Goal: Task Accomplishment & Management: Use online tool/utility

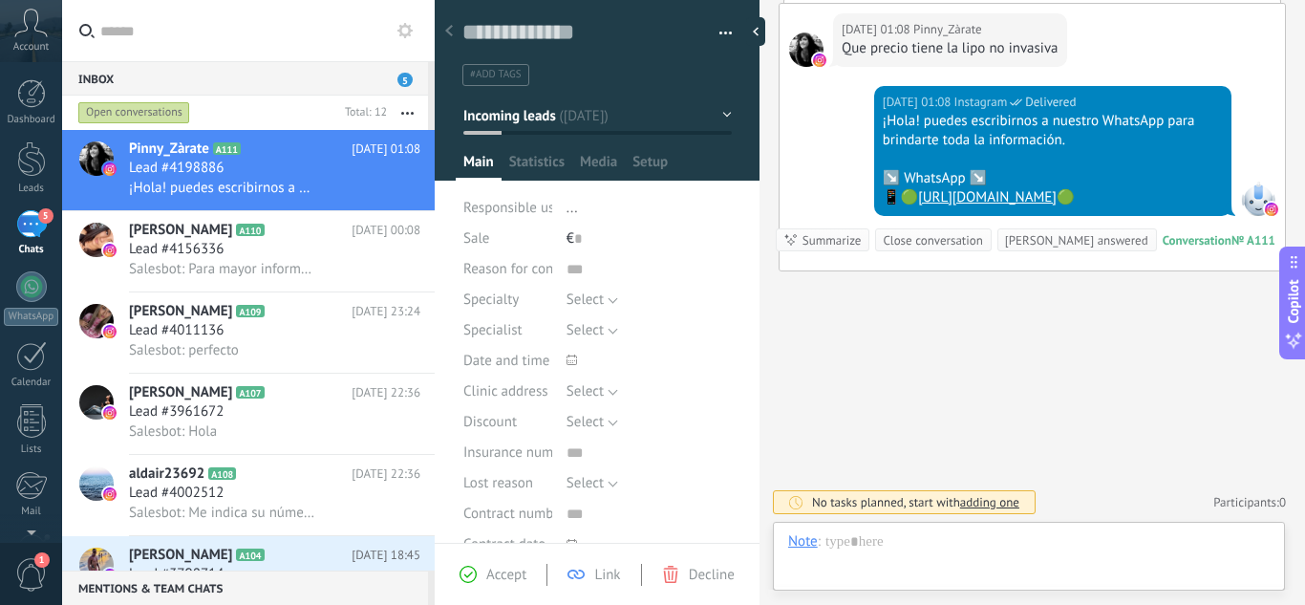
scroll to position [29, 0]
click at [1006, 533] on div at bounding box center [1029, 560] width 482 height 57
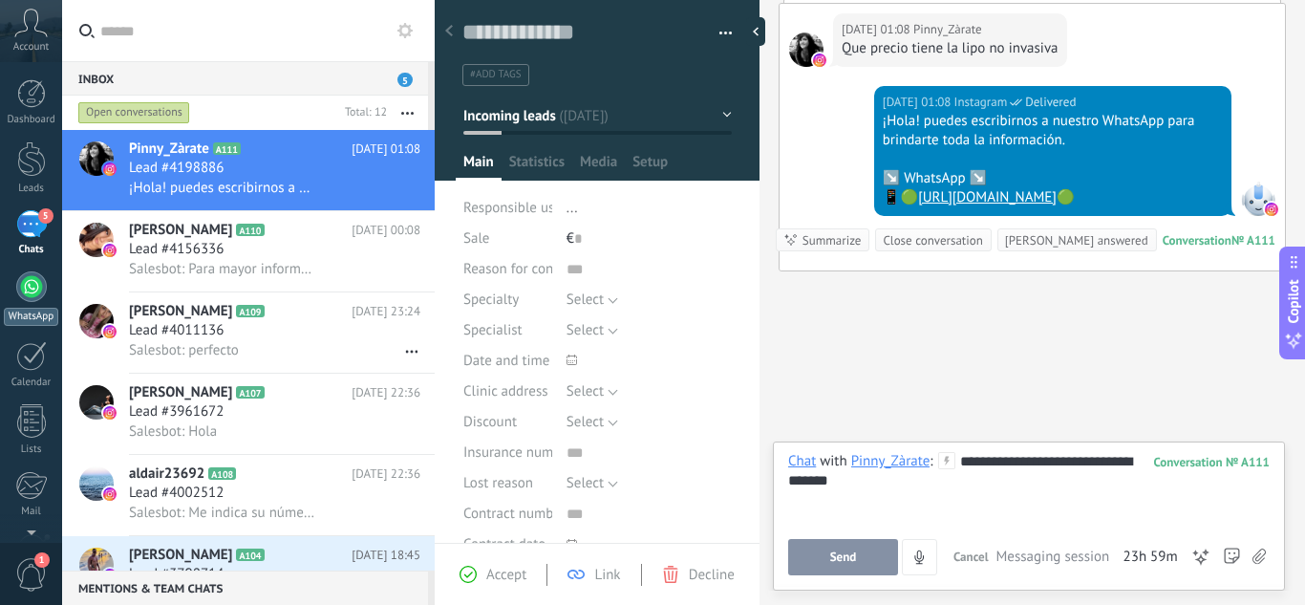
click at [44, 278] on div at bounding box center [31, 286] width 31 height 31
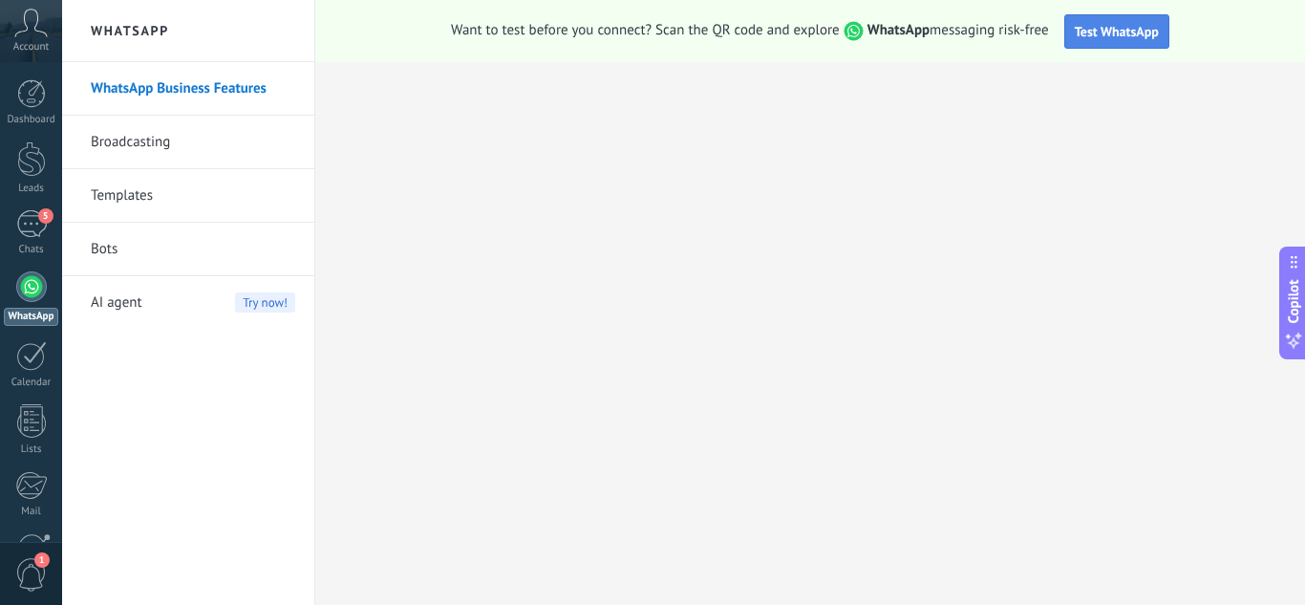
click at [1115, 34] on span "Test WhatsApp" at bounding box center [1117, 31] width 84 height 17
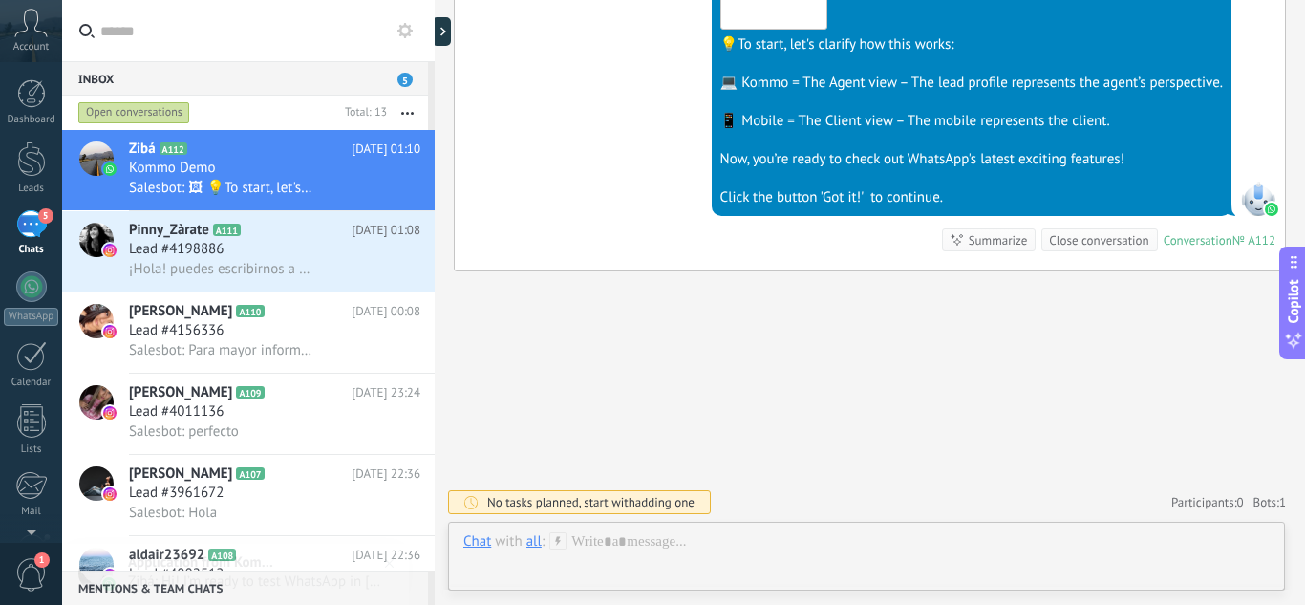
scroll to position [29, 0]
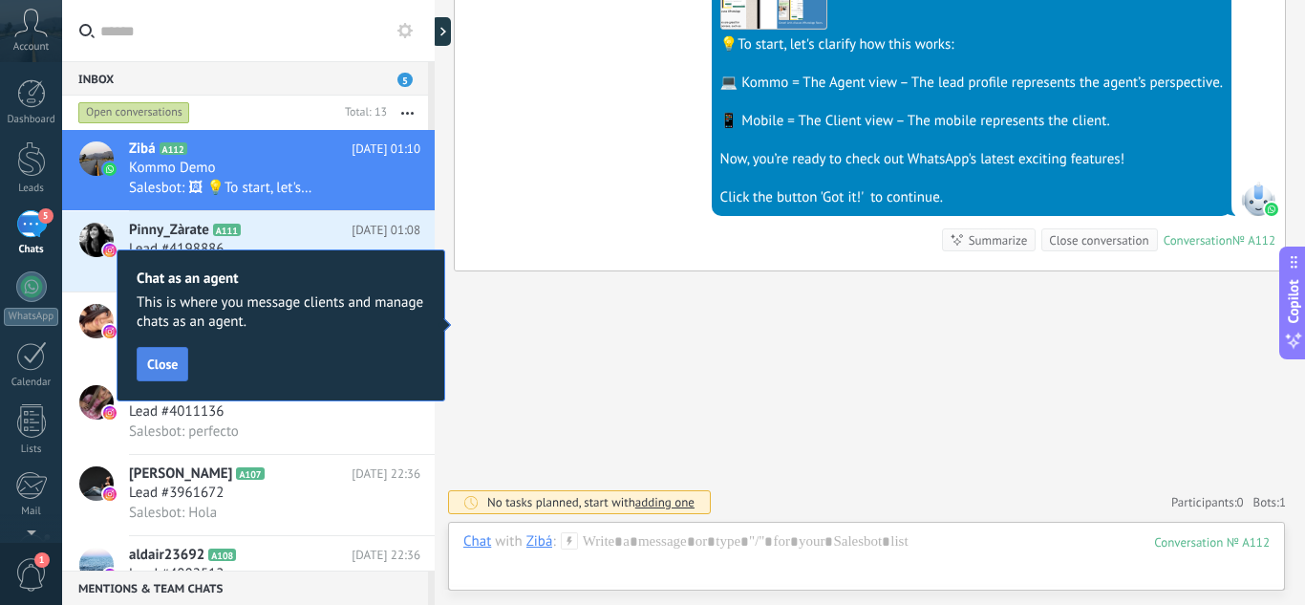
click at [172, 368] on span "Close" at bounding box center [162, 363] width 31 height 13
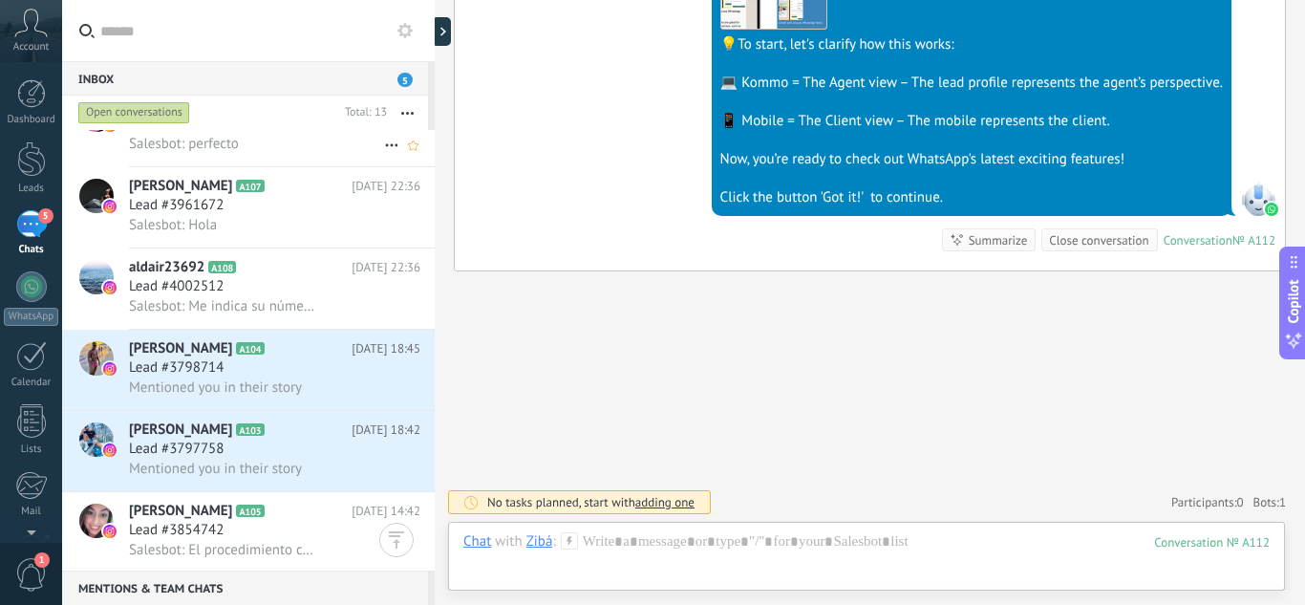
scroll to position [0, 0]
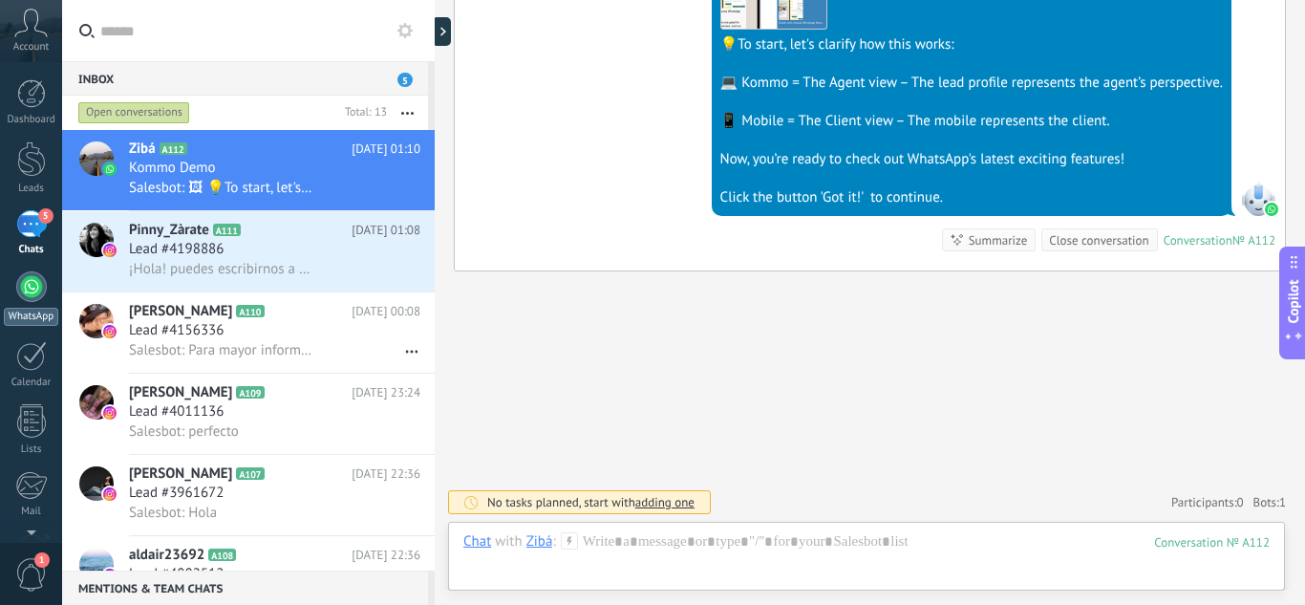
click at [33, 279] on div at bounding box center [31, 286] width 31 height 31
